Goal: Information Seeking & Learning: Find specific fact

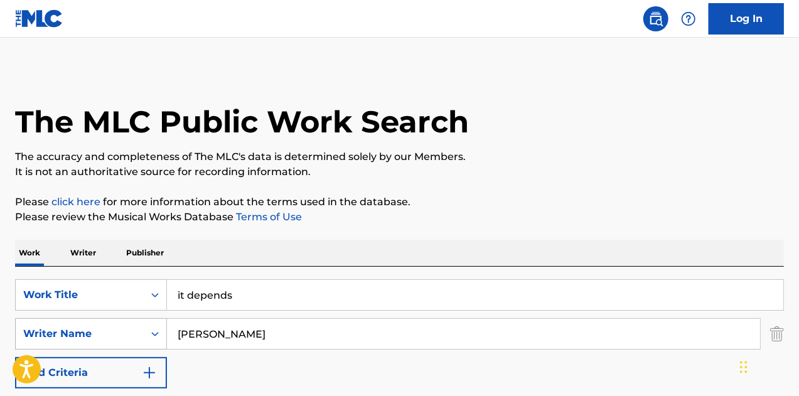
drag, startPoint x: 226, startPoint y: 331, endPoint x: 166, endPoint y: 326, distance: 60.5
click at [166, 326] on div "SearchWithCriteria496e2327-e540-4e55-acd9-7361d4854443 Writer Name [PERSON_NAME]" at bounding box center [399, 333] width 769 height 31
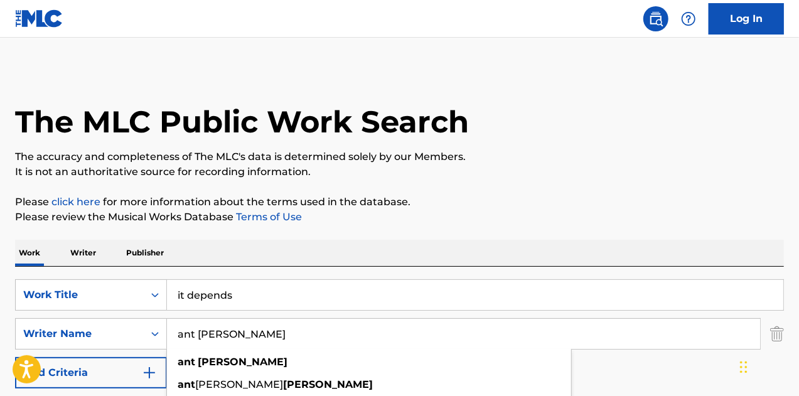
type input "ant [PERSON_NAME]"
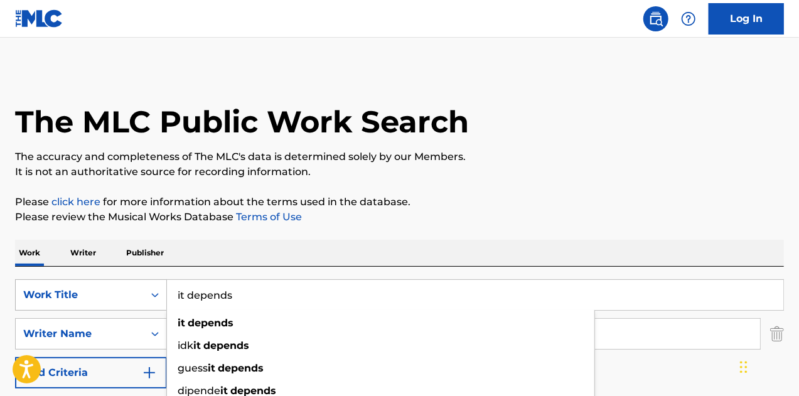
drag, startPoint x: 245, startPoint y: 301, endPoint x: 134, endPoint y: 294, distance: 111.3
click at [134, 294] on div "SearchWithCriteria7847443b-fd39-4312-ac8f-4f43fd9e26c4 Work Title it depends it…" at bounding box center [399, 294] width 769 height 31
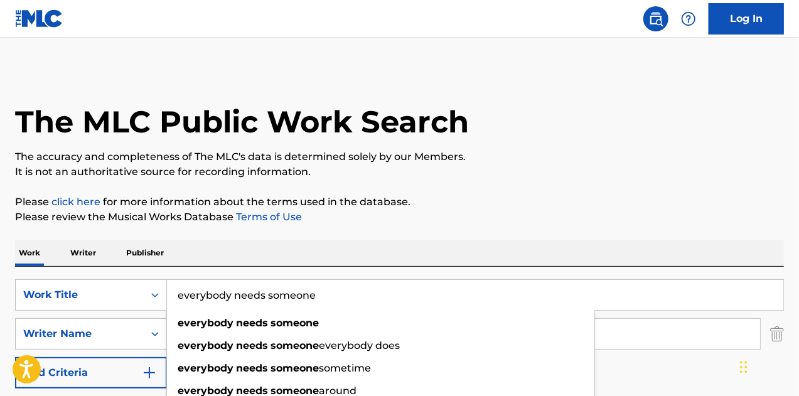
type input "everybody needs someone"
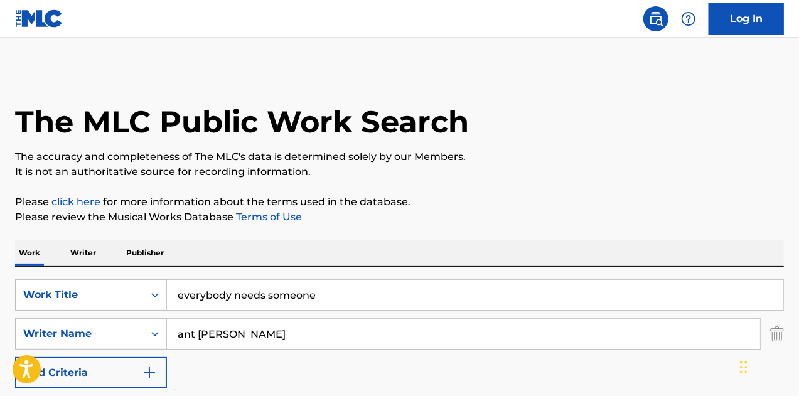
scroll to position [128, 0]
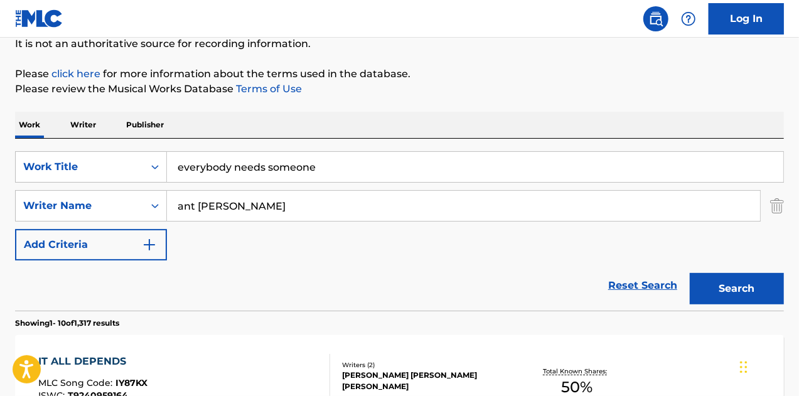
click at [741, 284] on button "Search" at bounding box center [737, 288] width 94 height 31
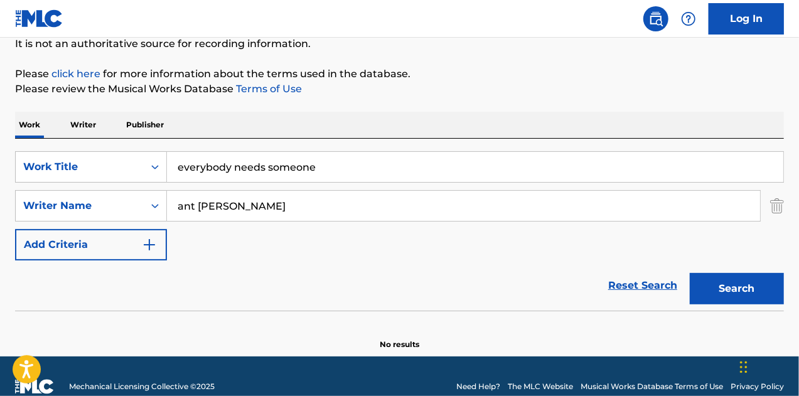
scroll to position [144, 0]
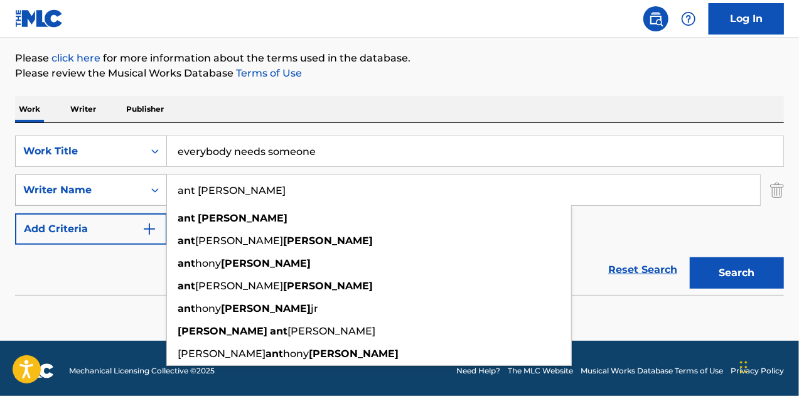
drag, startPoint x: 271, startPoint y: 195, endPoint x: 99, endPoint y: 183, distance: 172.3
click at [99, 183] on div "SearchWithCriteria496e2327-e540-4e55-acd9-7361d4854443 Writer Name [PERSON_NAME…" at bounding box center [399, 189] width 769 height 31
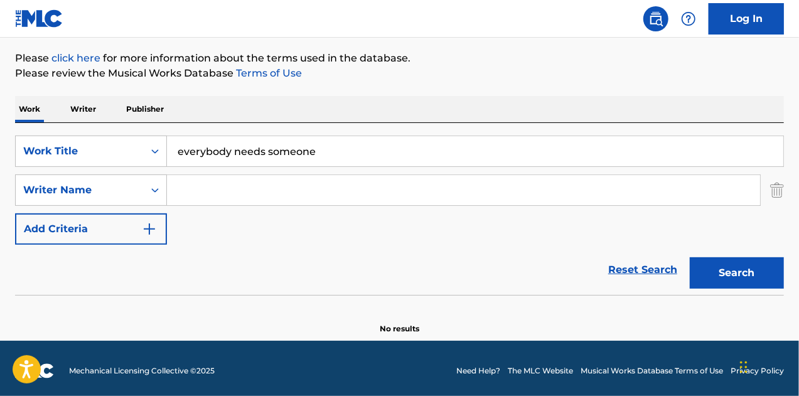
click at [737, 262] on button "Search" at bounding box center [737, 272] width 94 height 31
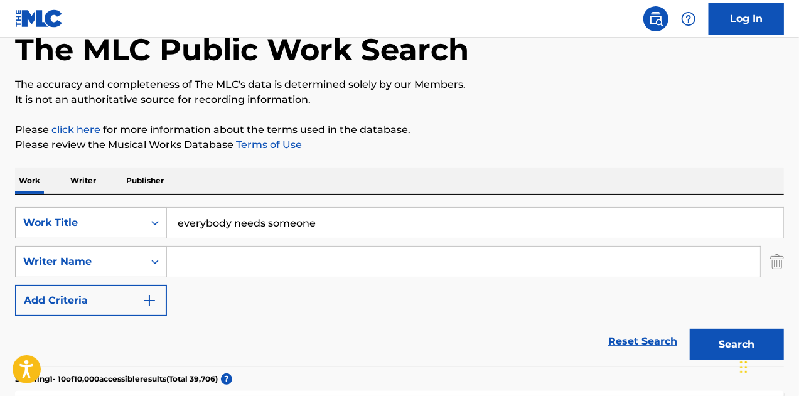
scroll to position [72, 0]
click at [252, 274] on input "Search Form" at bounding box center [463, 262] width 593 height 30
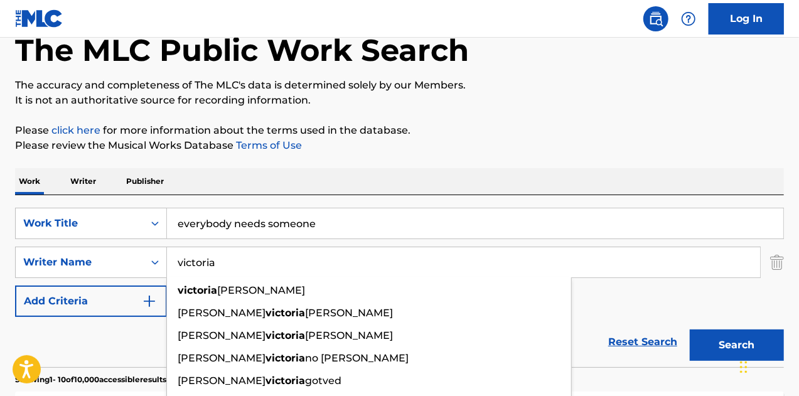
type input "victoria"
click at [109, 343] on div "Reset Search Search" at bounding box center [399, 342] width 769 height 50
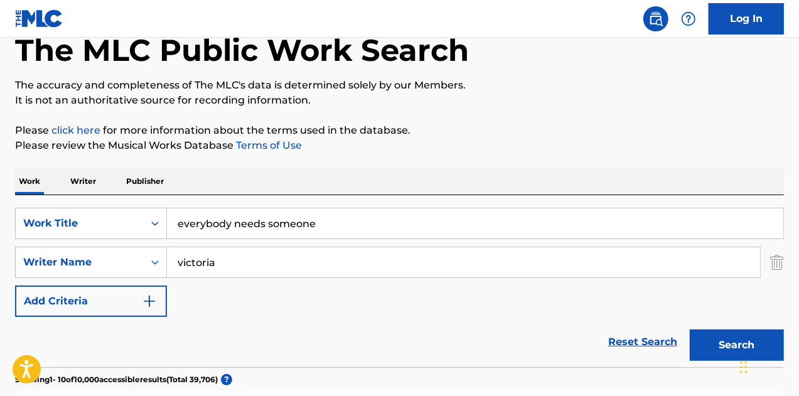
click at [723, 345] on button "Search" at bounding box center [737, 344] width 94 height 31
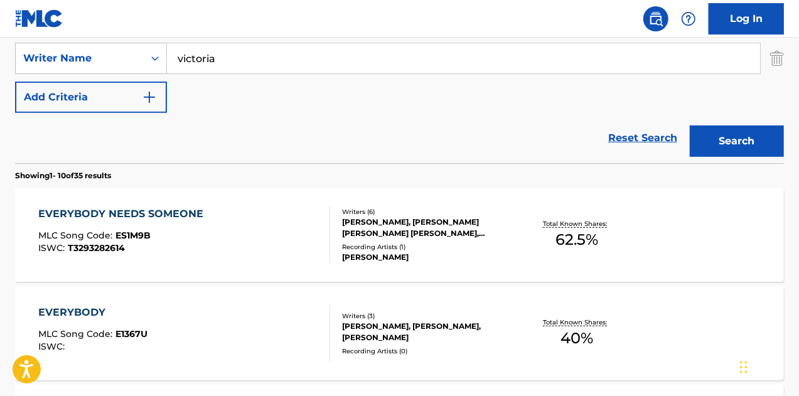
scroll to position [276, 0]
click at [285, 249] on div "EVERYBODY NEEDS SOMEONE MLC Song Code : ES1M9B ISWC : T3293282614" at bounding box center [184, 234] width 292 height 56
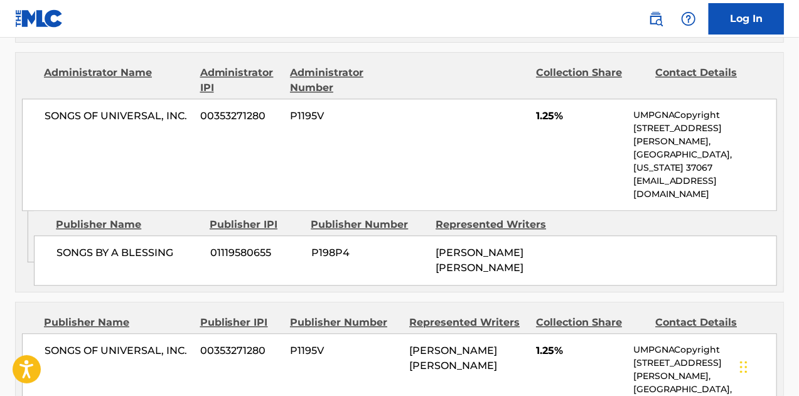
scroll to position [1479, 0]
